Goal: Information Seeking & Learning: Learn about a topic

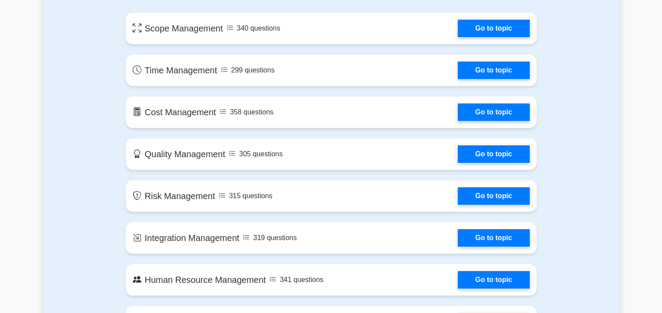
scroll to position [504, 0]
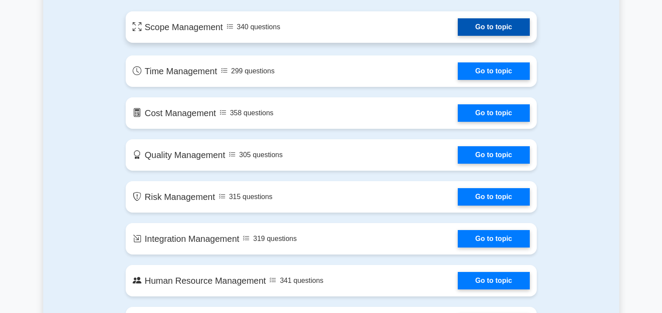
click at [469, 27] on link "Go to topic" at bounding box center [494, 26] width 72 height 17
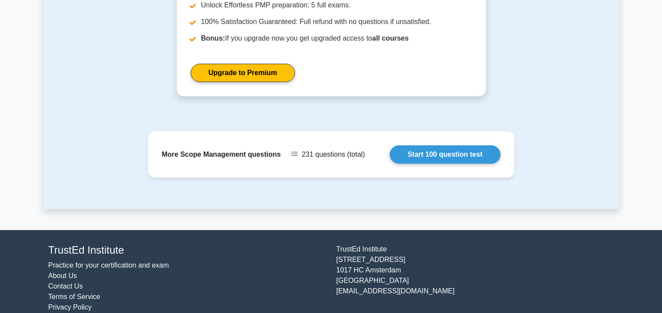
scroll to position [934, 0]
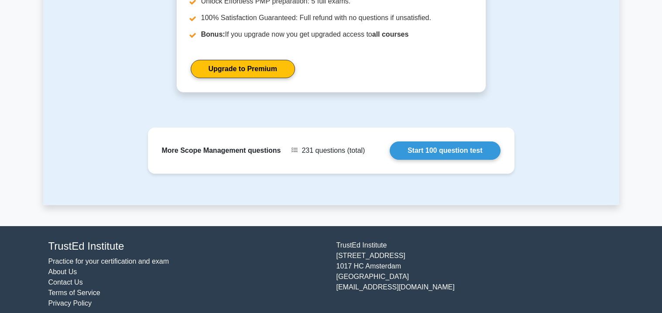
click at [364, 189] on div "More Scope Management questions 231 questions (total) Start 100 question test" at bounding box center [331, 166] width 576 height 78
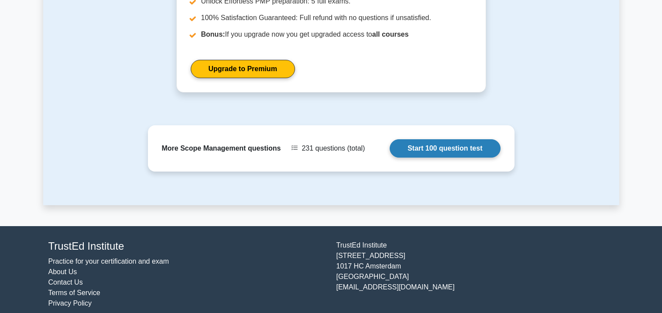
click at [414, 139] on link "Start 100 question test" at bounding box center [445, 148] width 111 height 18
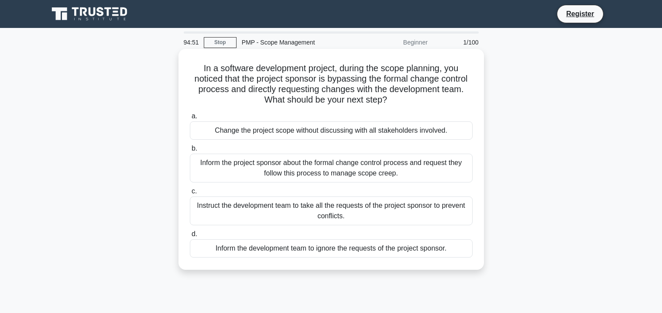
click at [205, 213] on div "Instruct the development team to take all the requests of the project sponsor t…" at bounding box center [331, 210] width 283 height 29
click at [190, 194] on input "c. Instruct the development team to take all the requests of the project sponso…" at bounding box center [190, 192] width 0 height 6
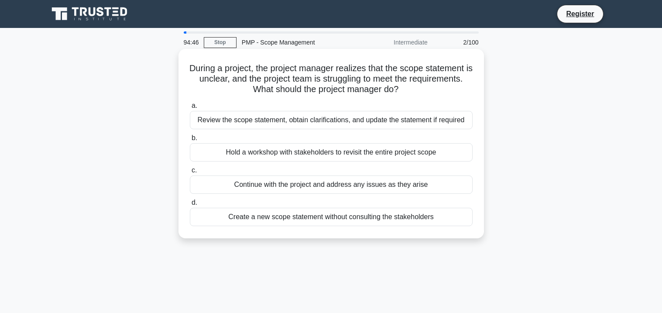
click at [211, 150] on div "Hold a workshop with stakeholders to revisit the entire project scope" at bounding box center [331, 152] width 283 height 18
click at [190, 141] on input "b. Hold a workshop with stakeholders to revisit the entire project scope" at bounding box center [190, 138] width 0 height 6
